Goal: Find specific page/section: Find specific page/section

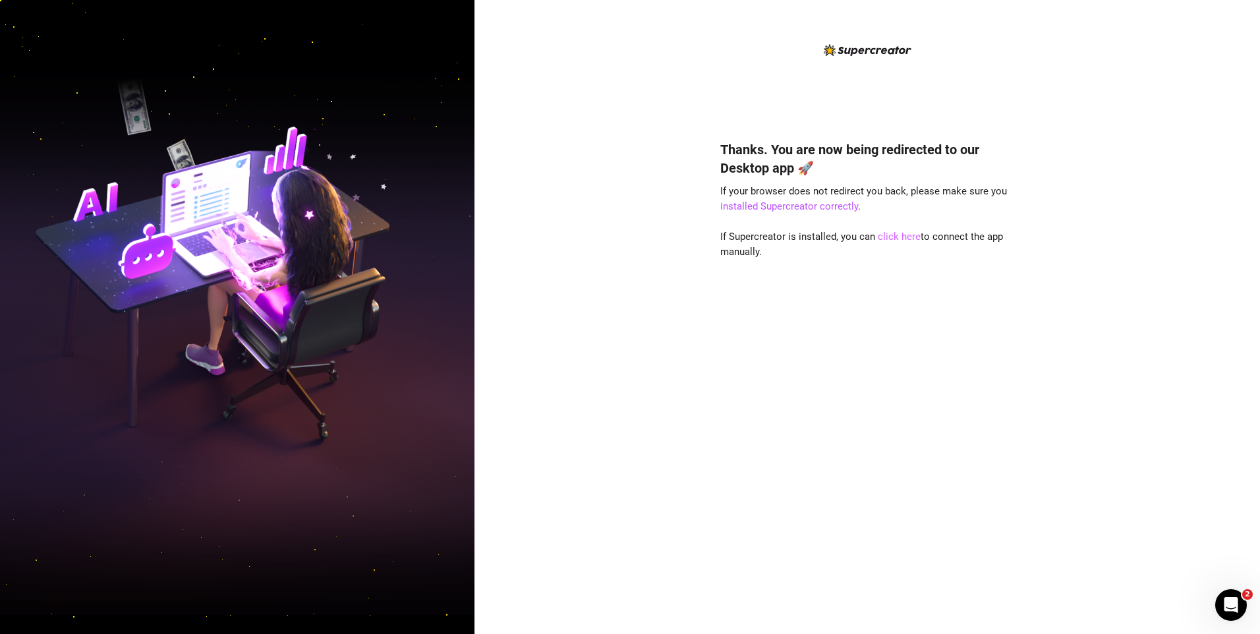
click at [905, 239] on link "click here" at bounding box center [899, 237] width 43 height 12
